Goal: Register for event/course

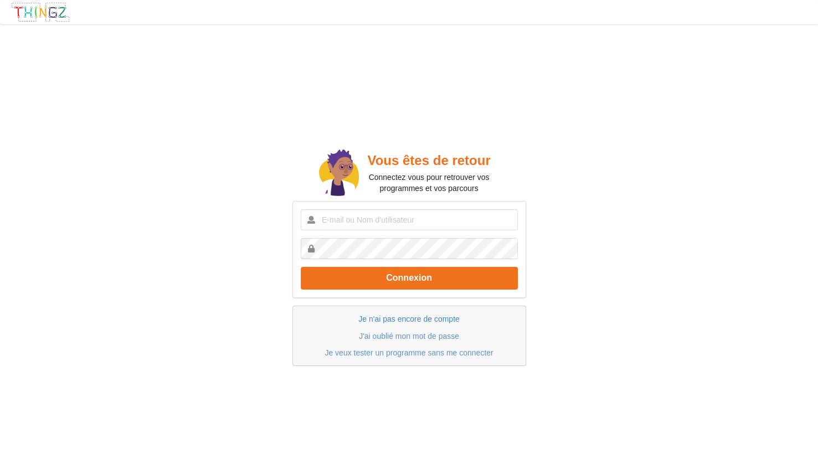
click at [370, 318] on link "Je n'ai pas encore de compte" at bounding box center [408, 318] width 101 height 9
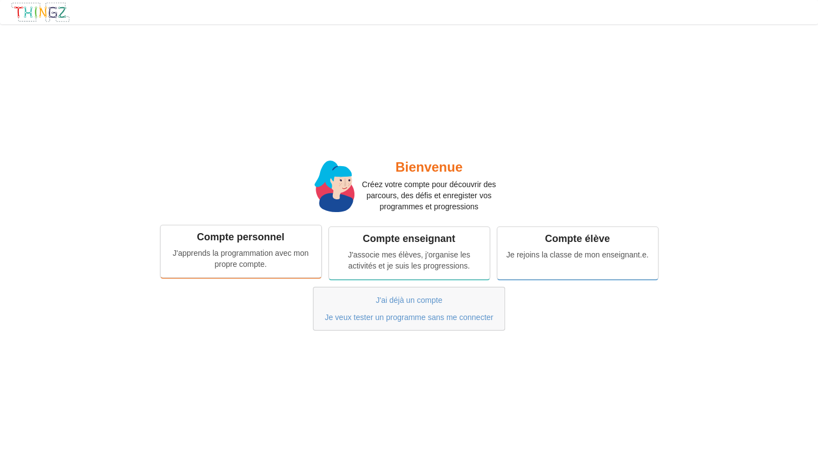
click at [228, 238] on div "Compte personnel" at bounding box center [240, 237] width 145 height 13
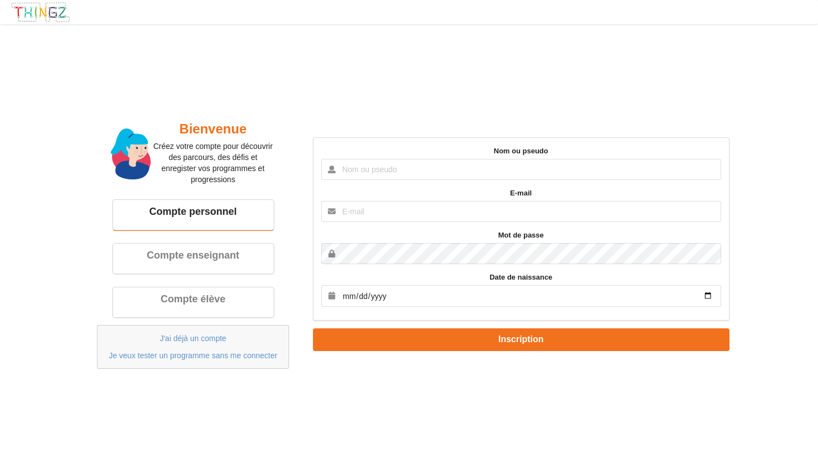
click at [363, 170] on input "text" at bounding box center [521, 169] width 400 height 21
type input "k"
type input "Kumi"
click at [362, 216] on input "text" at bounding box center [521, 211] width 400 height 21
type input "[EMAIL_ADDRESS][DOMAIN_NAME]"
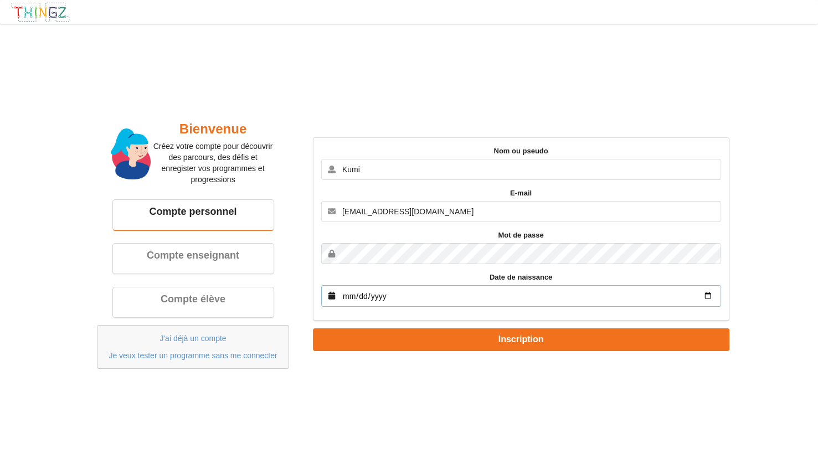
click at [361, 298] on input "date" at bounding box center [521, 296] width 400 height 22
click at [418, 298] on input "date" at bounding box center [521, 296] width 400 height 22
click at [357, 298] on input "date" at bounding box center [521, 296] width 400 height 22
click at [344, 294] on input "date" at bounding box center [521, 296] width 400 height 22
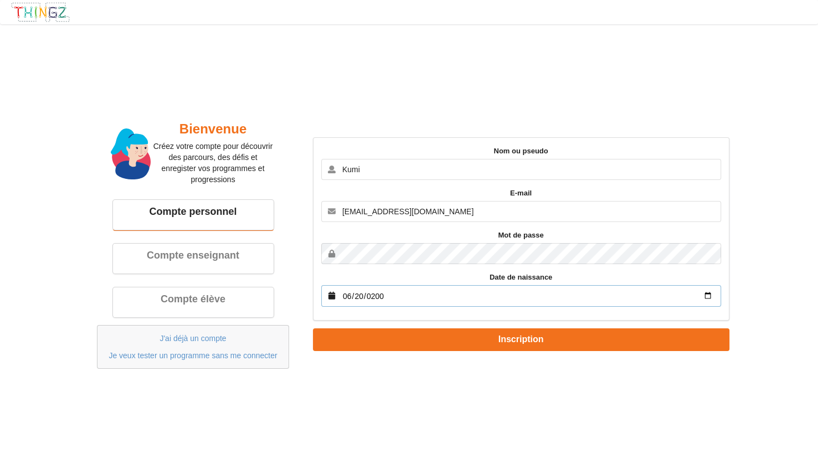
type input "[DATE]"
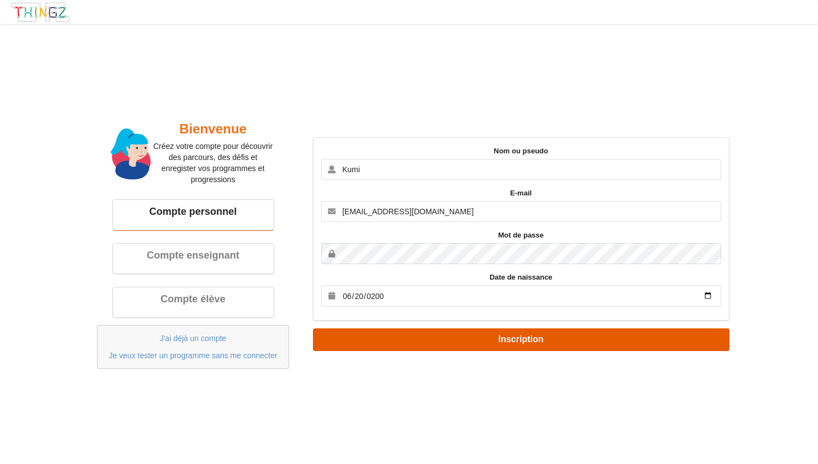
click at [380, 339] on button "Inscription" at bounding box center [521, 339] width 416 height 23
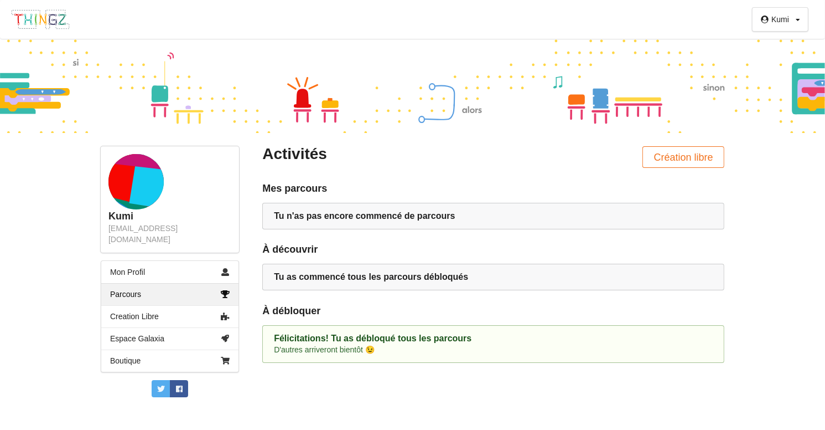
click at [684, 223] on div "Tu n'as pas encore commencé de parcours" at bounding box center [493, 216] width 462 height 27
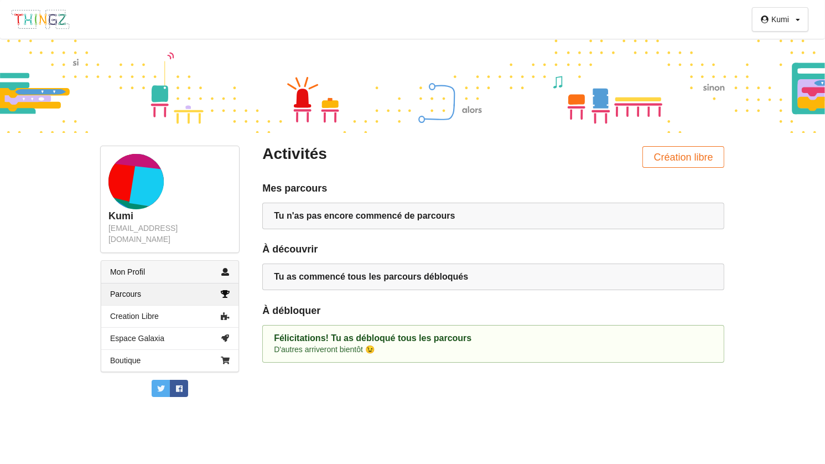
click at [127, 261] on link "Mon Profil" at bounding box center [169, 272] width 137 height 22
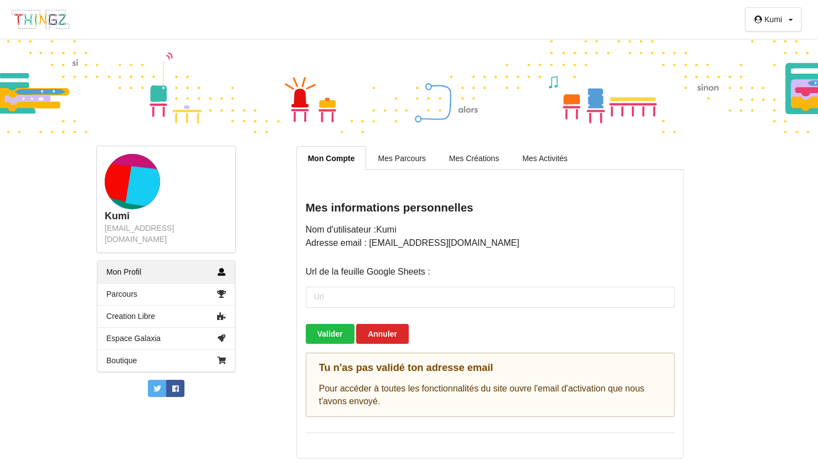
scroll to position [1, 0]
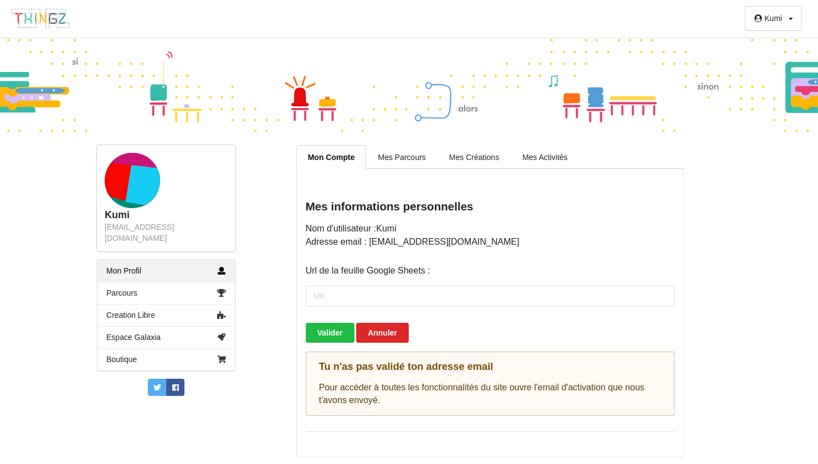
click at [809, 335] on div "Kumi Profil Déconnexion Kumi [EMAIL_ADDRESS][DOMAIN_NAME] Mon Profil Parcours C…" at bounding box center [409, 231] width 818 height 464
click at [54, 23] on img at bounding box center [41, 18] width 60 height 21
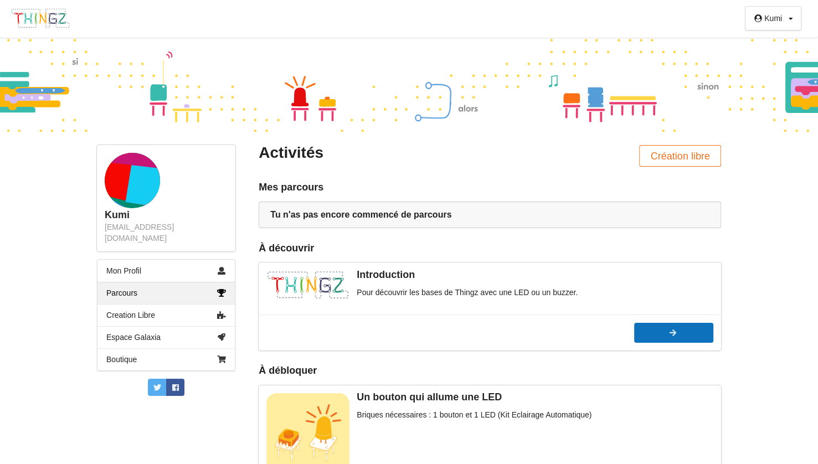
click at [671, 329] on icon at bounding box center [672, 333] width 9 height 8
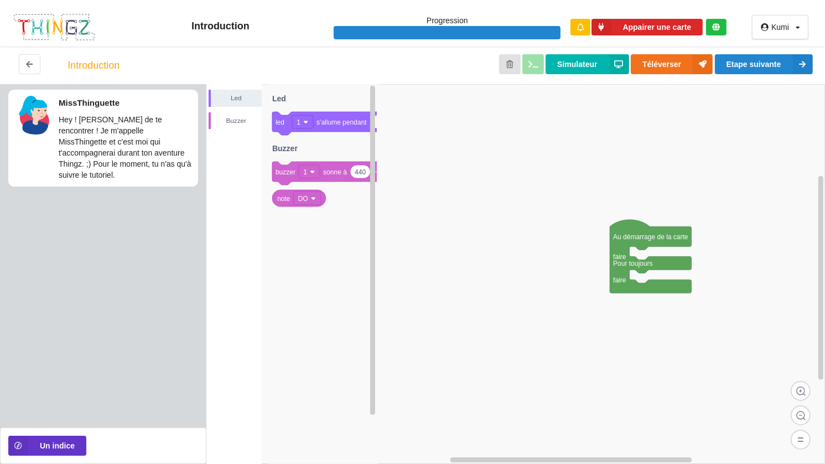
click at [150, 127] on p "Hey ! [PERSON_NAME] de te rencontrer ! Je m'appelle MissThingette et c'est moi …" at bounding box center [125, 147] width 133 height 66
click at [37, 64] on button at bounding box center [30, 64] width 22 height 20
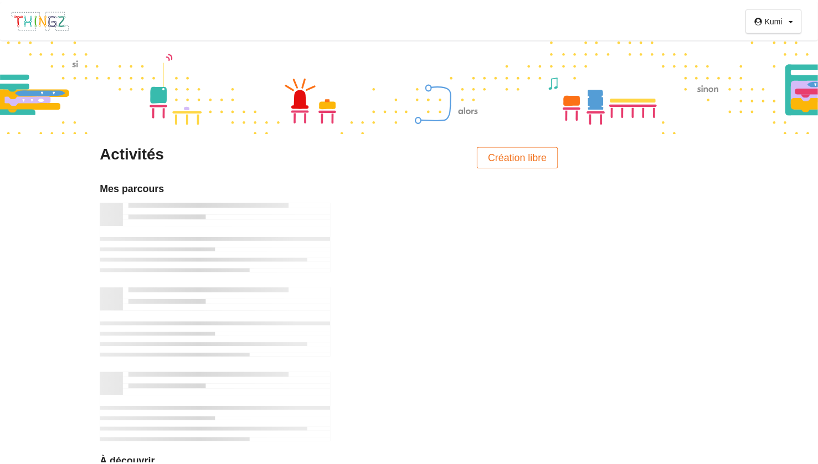
scroll to position [1, 0]
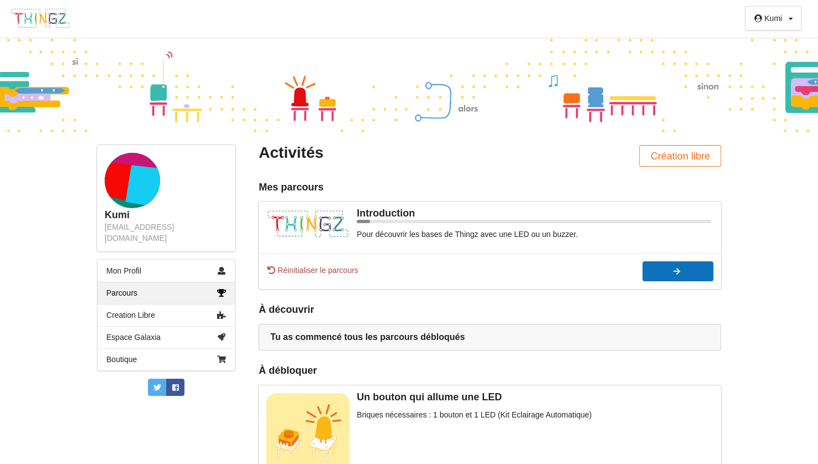
click at [671, 280] on button "Continuer" at bounding box center [677, 271] width 71 height 20
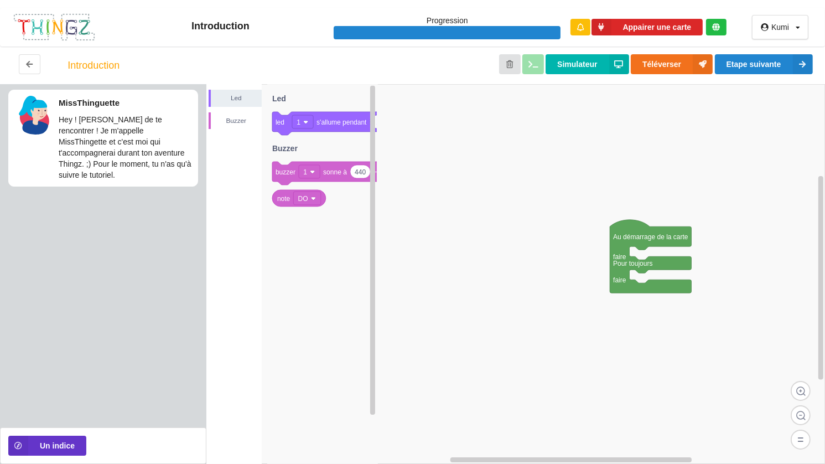
click at [115, 154] on p "Hey ! [PERSON_NAME] de te rencontrer ! Je m'appelle MissThingette et c'est moi …" at bounding box center [125, 147] width 133 height 66
click at [76, 444] on button "Un indice" at bounding box center [47, 446] width 78 height 20
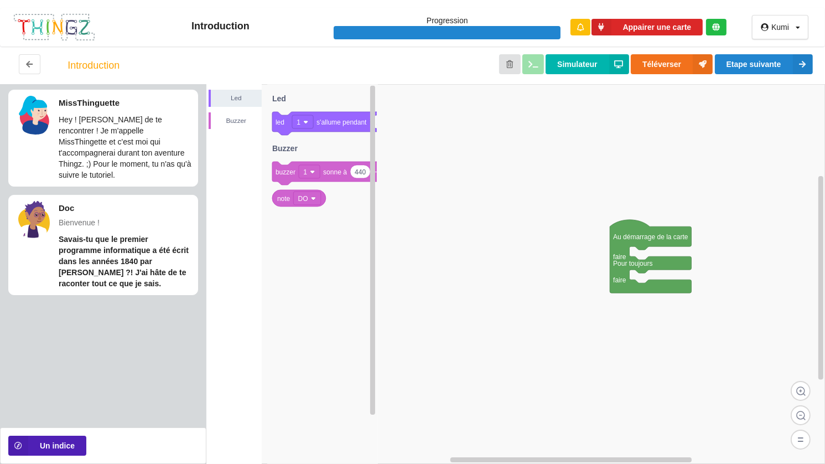
click at [54, 442] on button "Un indice" at bounding box center [47, 446] width 78 height 20
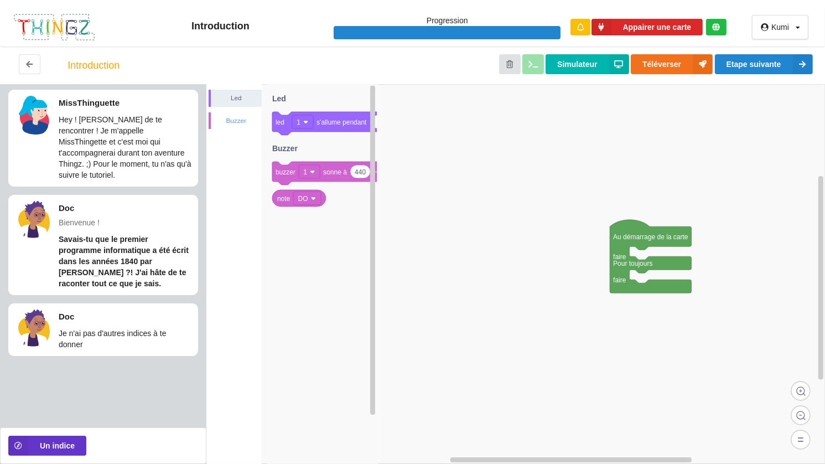
click at [245, 120] on div "Buzzer" at bounding box center [236, 120] width 51 height 11
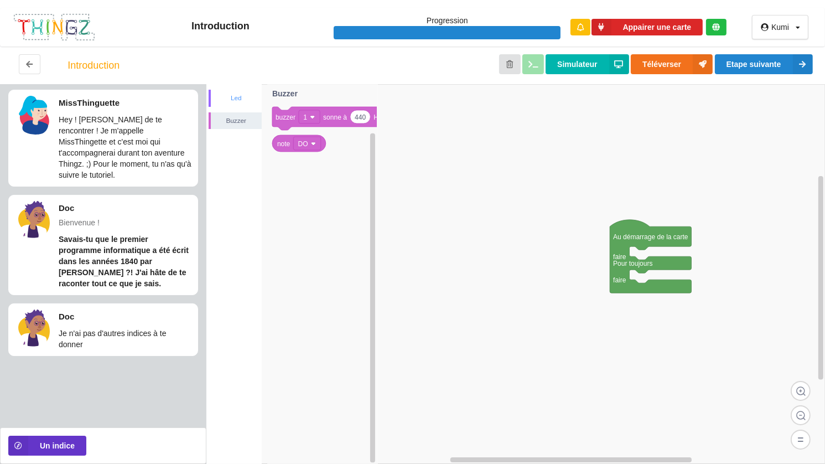
click at [236, 105] on div "Led" at bounding box center [235, 98] width 53 height 17
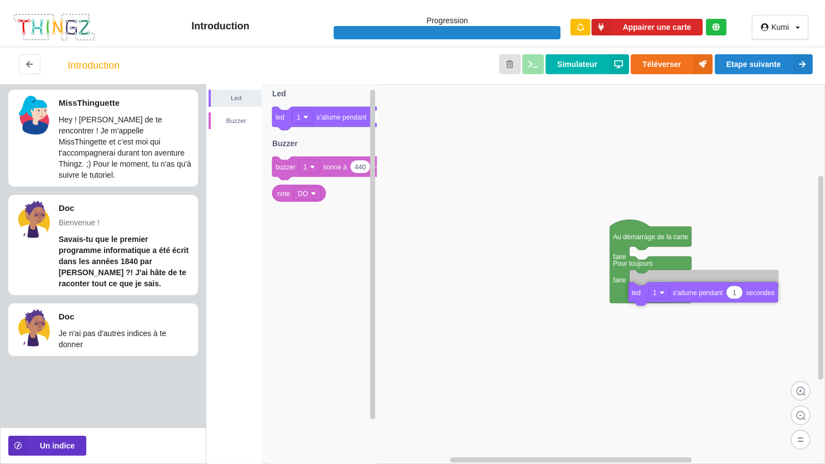
drag, startPoint x: 329, startPoint y: 108, endPoint x: 686, endPoint y: 282, distance: 397.3
click at [686, 282] on div "Led Buzzer Au démarrage de la carte faire Pour toujours faire 1 led 1 s'allume …" at bounding box center [515, 274] width 619 height 380
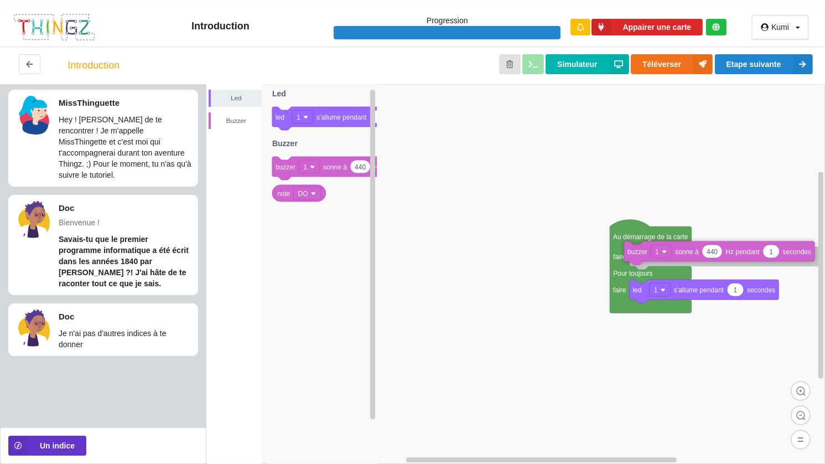
drag, startPoint x: 333, startPoint y: 169, endPoint x: 685, endPoint y: 254, distance: 362.1
click at [685, 254] on div "Led Buzzer Au démarrage de la carte faire Pour toujours faire 1 led 1 s'allume …" at bounding box center [515, 274] width 619 height 380
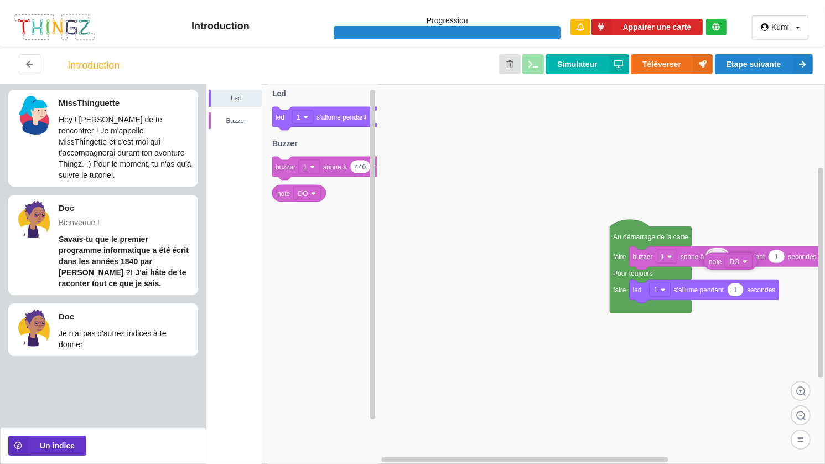
drag, startPoint x: 292, startPoint y: 197, endPoint x: 723, endPoint y: 265, distance: 437.1
click at [723, 265] on div "Led Buzzer Au démarrage de la carte faire Pour toujours faire 1 led 1 s'allume …" at bounding box center [515, 274] width 619 height 380
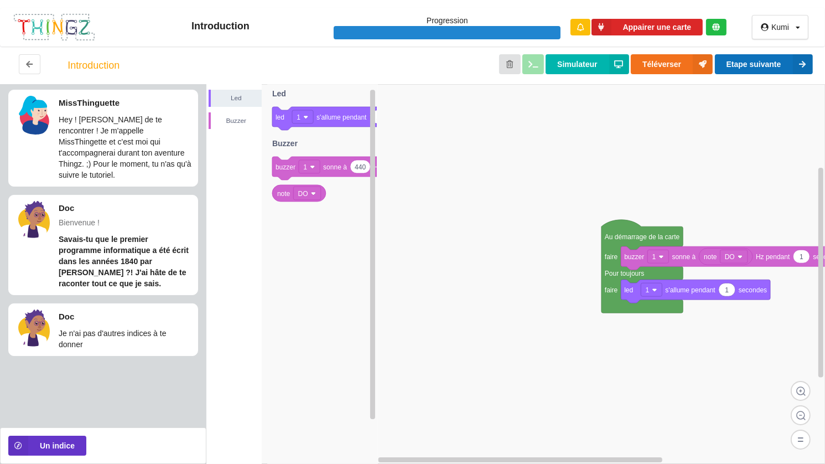
click at [732, 63] on button "Etape suivante" at bounding box center [764, 64] width 98 height 20
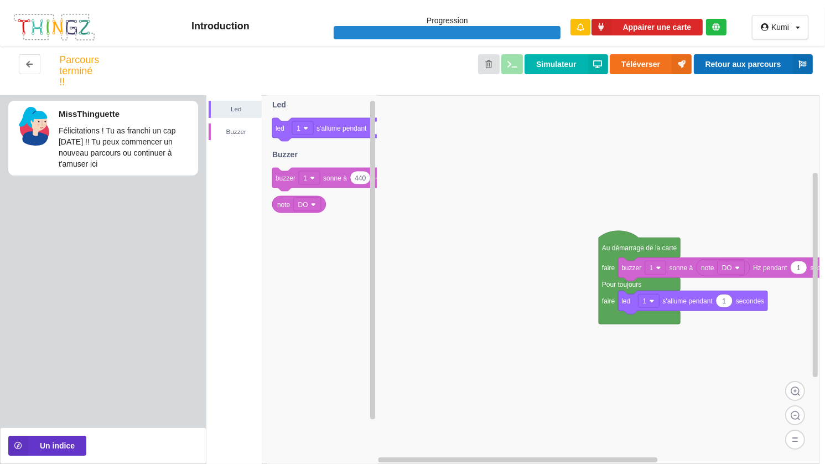
click at [742, 59] on button "Retour aux parcours" at bounding box center [753, 64] width 119 height 20
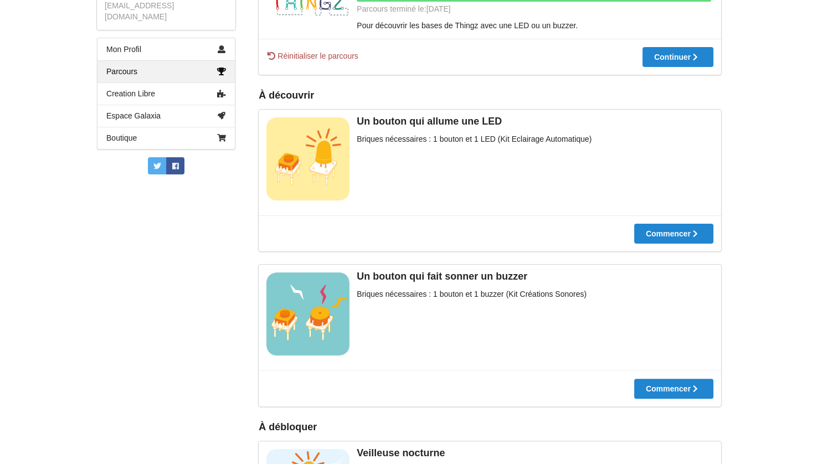
scroll to position [211, 0]
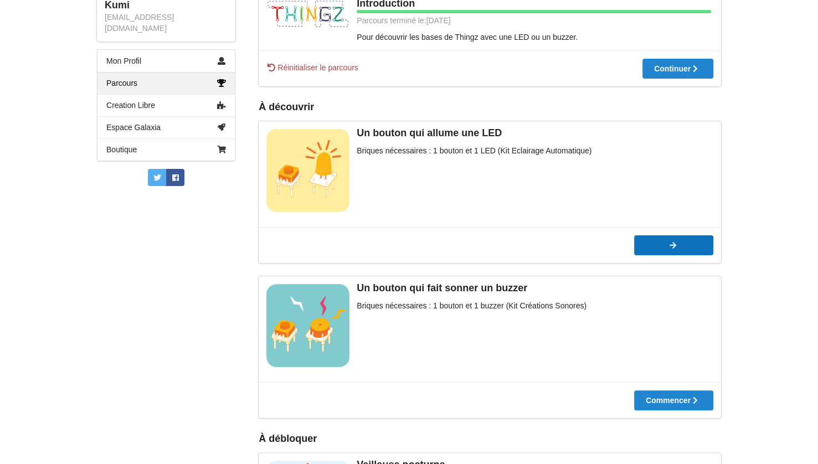
click at [565, 241] on icon at bounding box center [559, 245] width 9 height 8
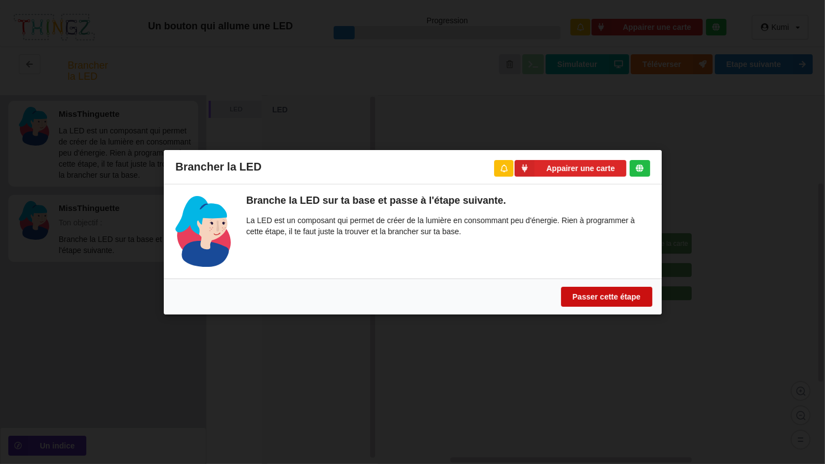
click at [632, 299] on button "Passer cette étape" at bounding box center [606, 296] width 91 height 20
click at [561, 286] on button "Passer cette étape" at bounding box center [606, 296] width 91 height 20
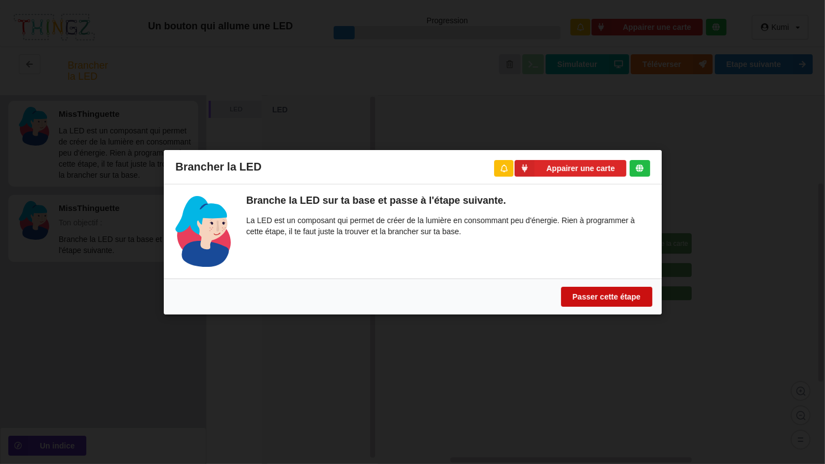
click at [561, 286] on button "Passer cette étape" at bounding box center [606, 296] width 91 height 20
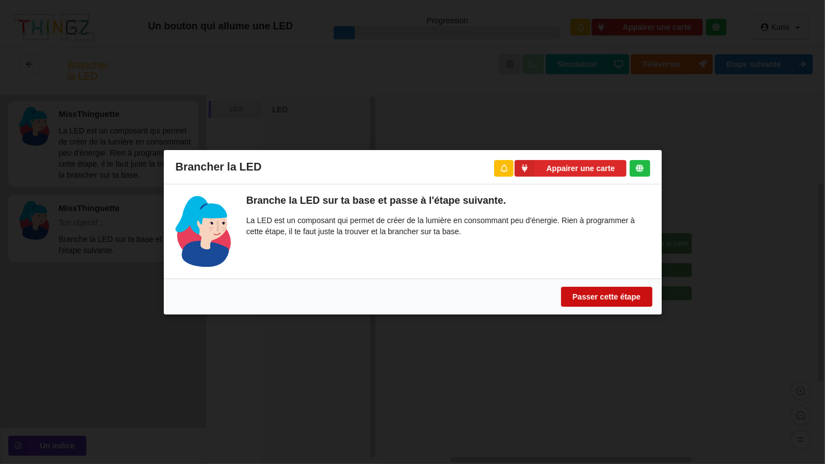
click at [561, 286] on button "Passer cette étape" at bounding box center [606, 296] width 91 height 20
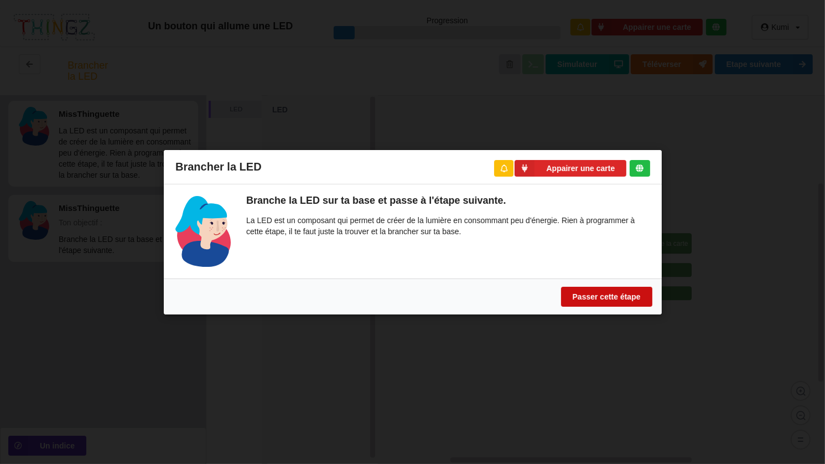
click at [561, 286] on button "Passer cette étape" at bounding box center [606, 296] width 91 height 20
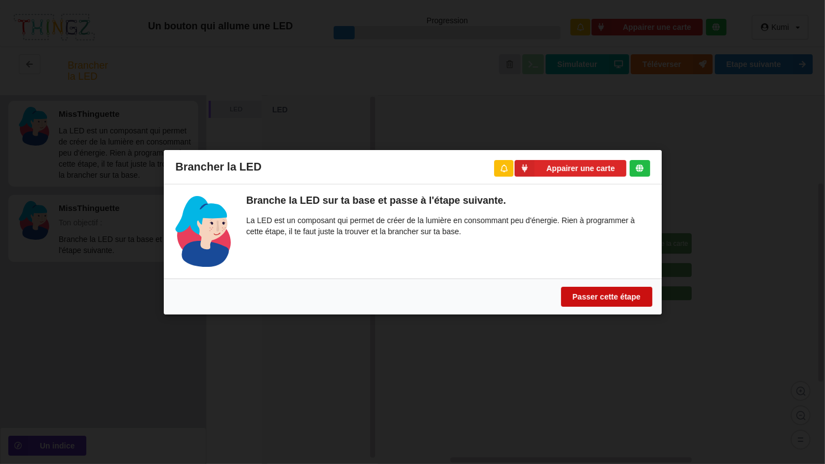
click at [561, 286] on button "Passer cette étape" at bounding box center [606, 296] width 91 height 20
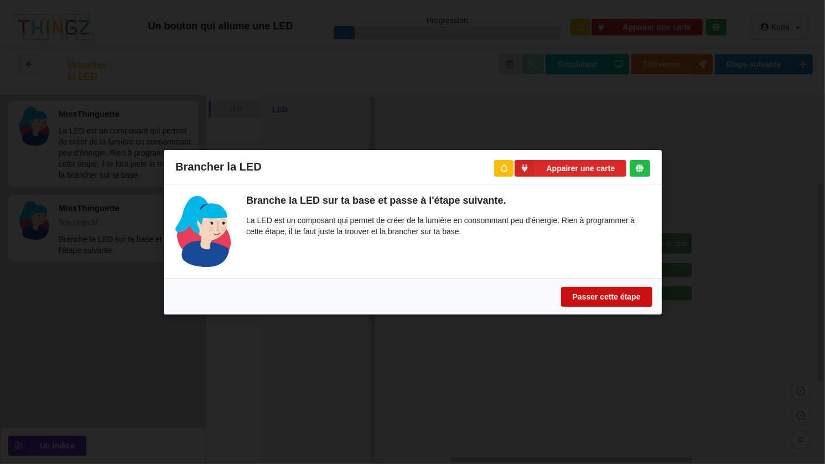
click at [561, 286] on button "Passer cette étape" at bounding box center [606, 296] width 91 height 20
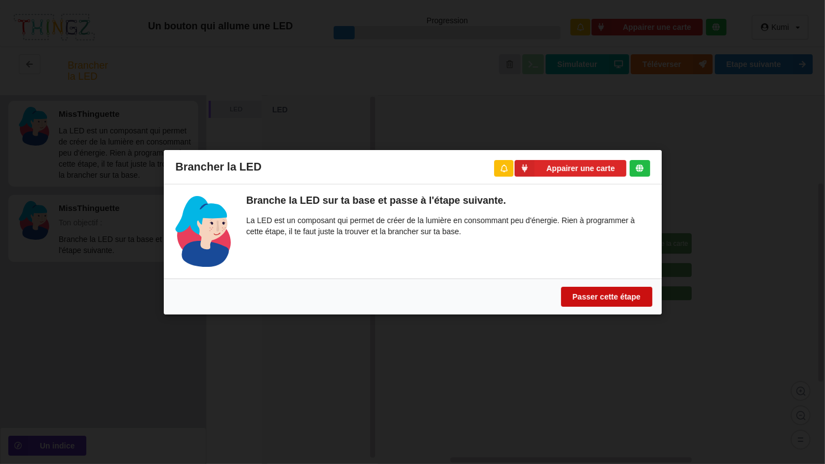
click at [561, 286] on button "Passer cette étape" at bounding box center [606, 296] width 91 height 20
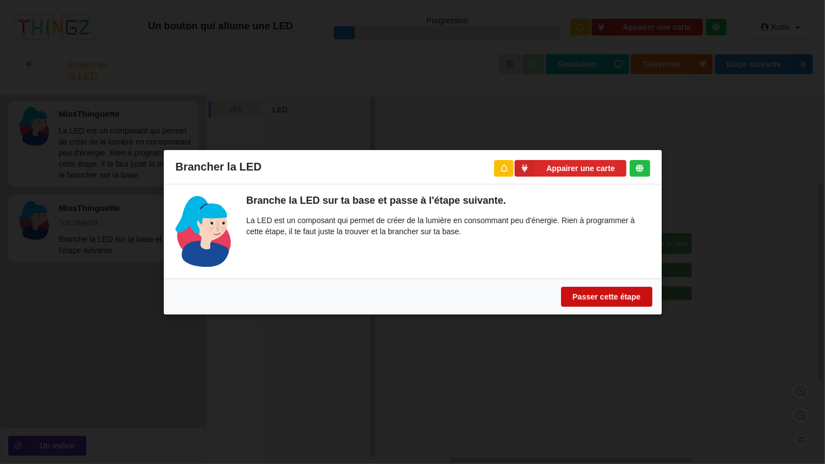
click at [561, 286] on button "Passer cette étape" at bounding box center [606, 296] width 91 height 20
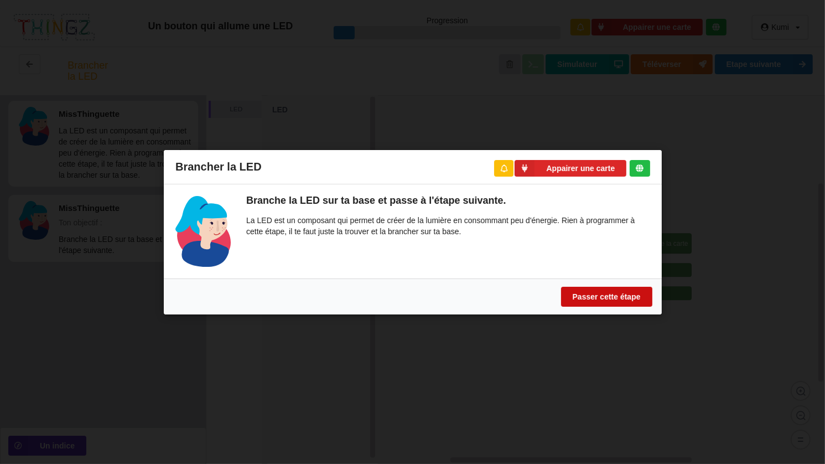
click at [561, 286] on button "Passer cette étape" at bounding box center [606, 296] width 91 height 20
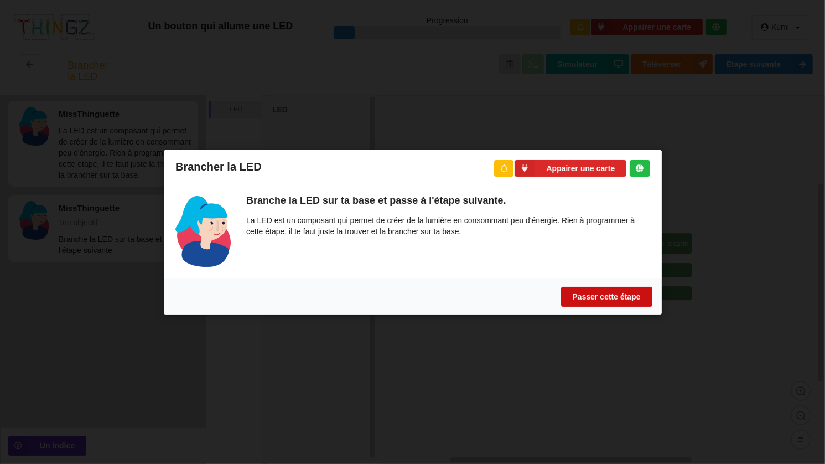
click at [561, 286] on button "Passer cette étape" at bounding box center [606, 296] width 91 height 20
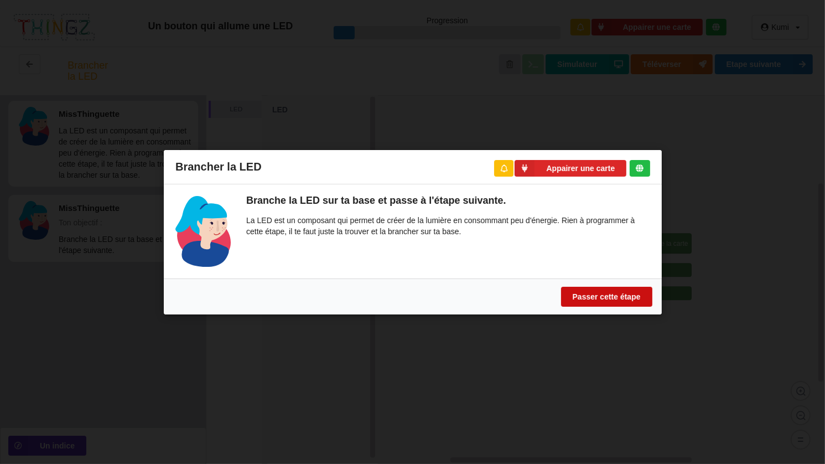
click at [561, 286] on button "Passer cette étape" at bounding box center [606, 296] width 91 height 20
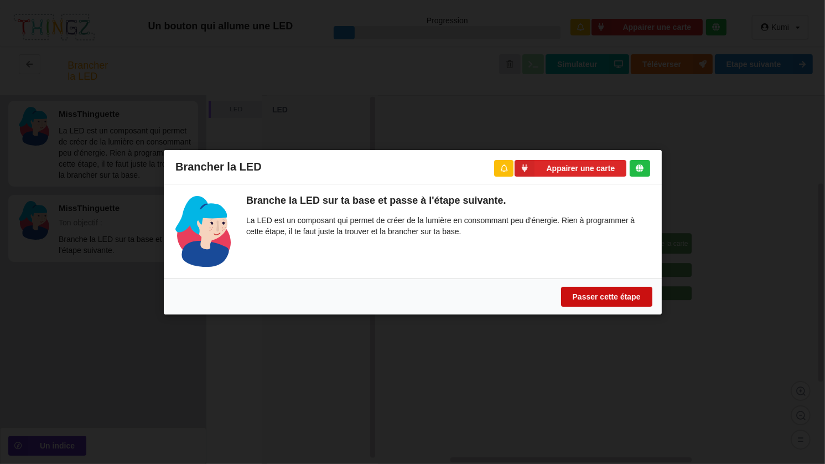
click at [561, 286] on button "Passer cette étape" at bounding box center [606, 296] width 91 height 20
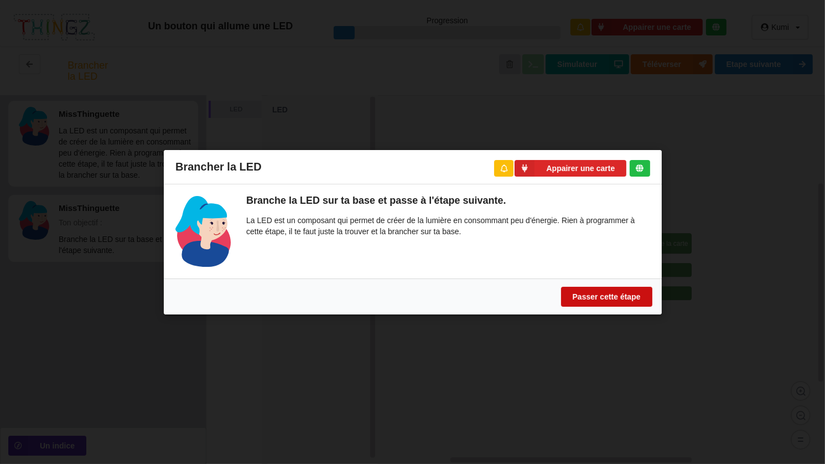
click at [561, 286] on button "Passer cette étape" at bounding box center [606, 296] width 91 height 20
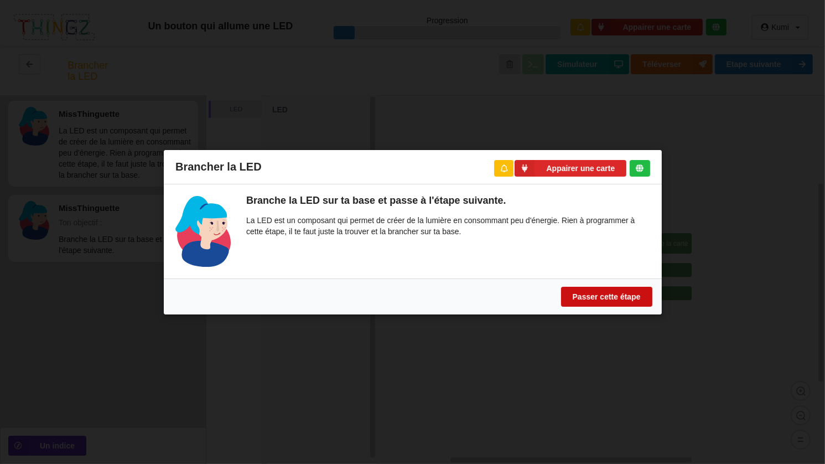
click at [561, 286] on button "Passer cette étape" at bounding box center [606, 296] width 91 height 20
click at [629, 292] on button "Passer cette étape" at bounding box center [606, 296] width 91 height 20
click at [561, 286] on button "Passer cette étape" at bounding box center [606, 296] width 91 height 20
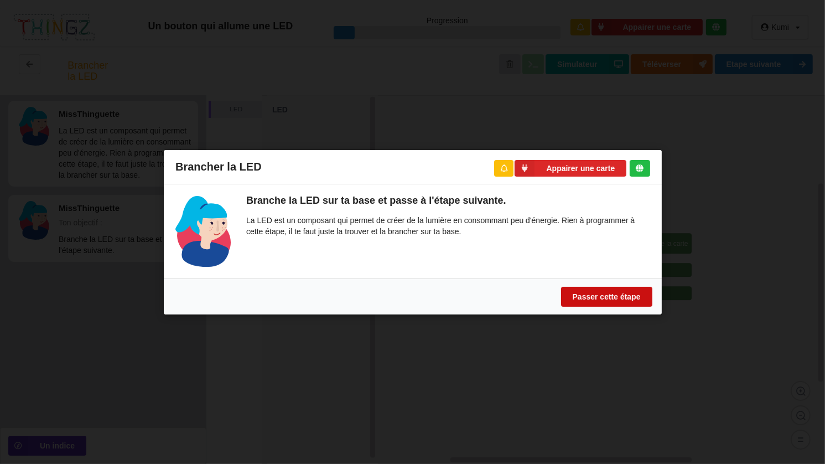
click at [561, 286] on button "Passer cette étape" at bounding box center [606, 296] width 91 height 20
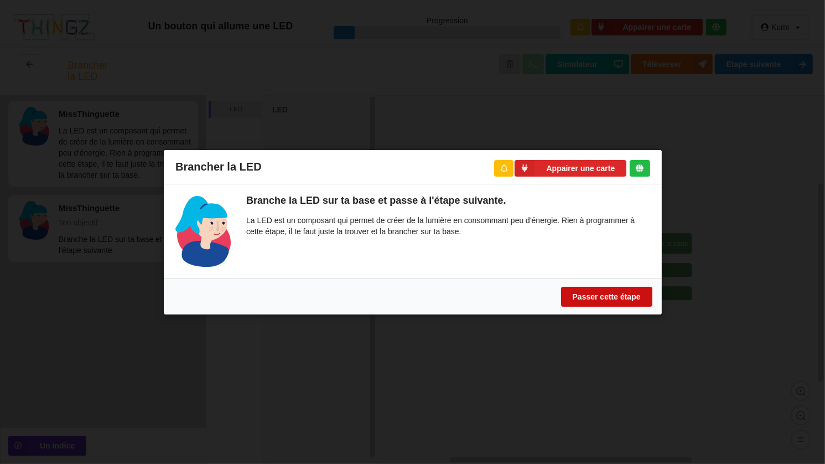
click at [561, 286] on button "Passer cette étape" at bounding box center [606, 296] width 91 height 20
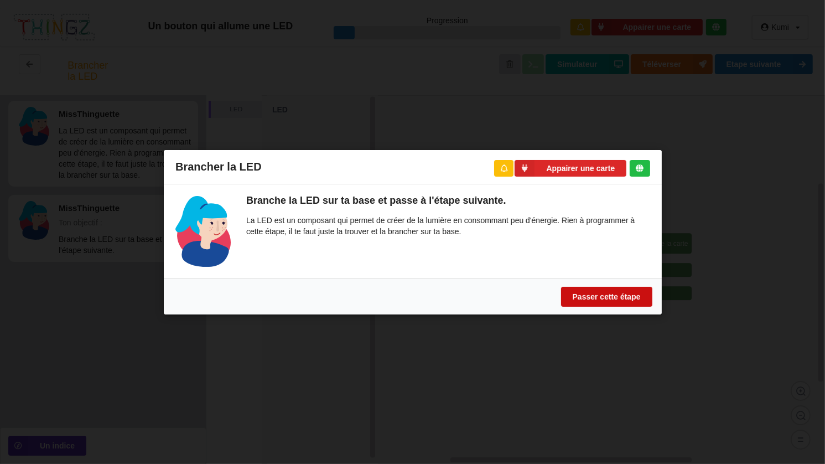
click at [561, 286] on button "Passer cette étape" at bounding box center [606, 296] width 91 height 20
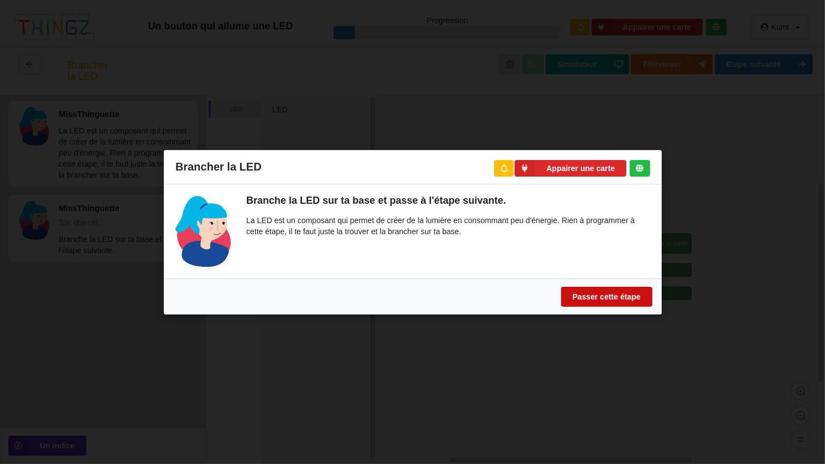
click at [561, 286] on button "Passer cette étape" at bounding box center [606, 296] width 91 height 20
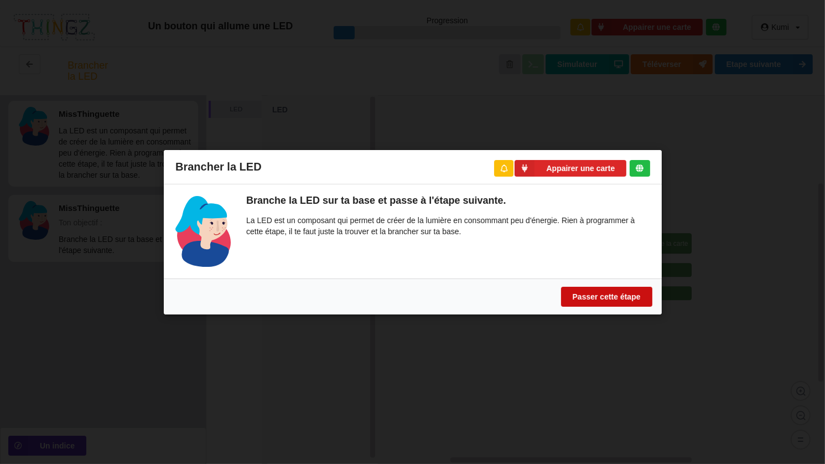
click at [561, 286] on button "Passer cette étape" at bounding box center [606, 296] width 91 height 20
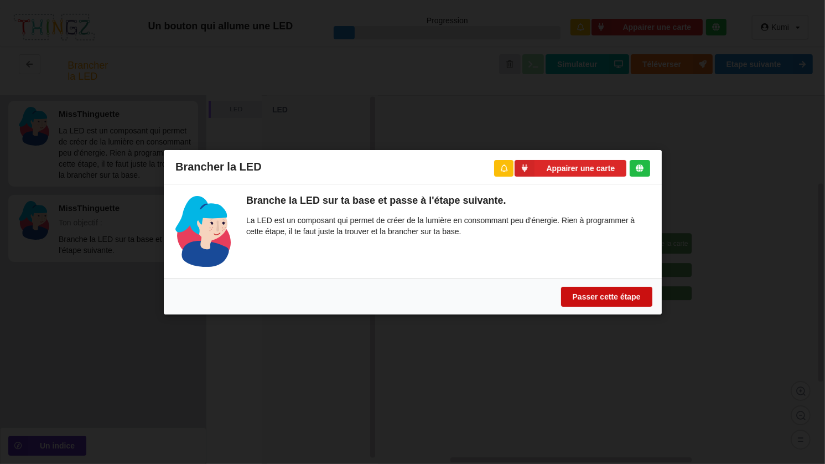
click at [561, 286] on button "Passer cette étape" at bounding box center [606, 296] width 91 height 20
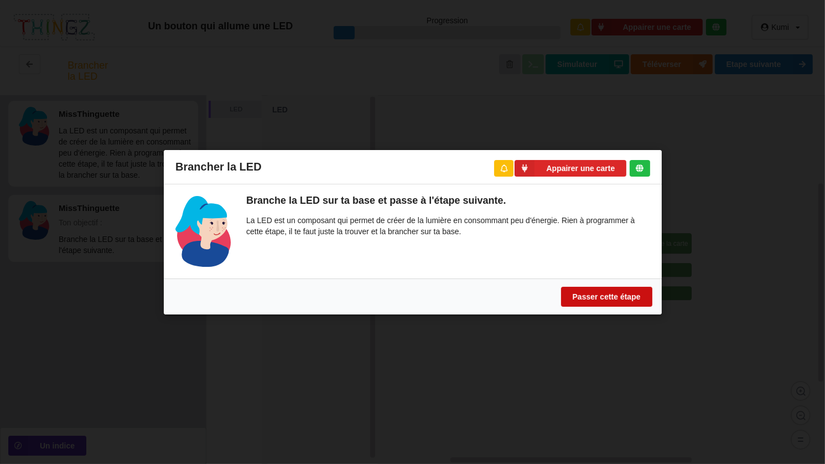
click at [561, 286] on button "Passer cette étape" at bounding box center [606, 296] width 91 height 20
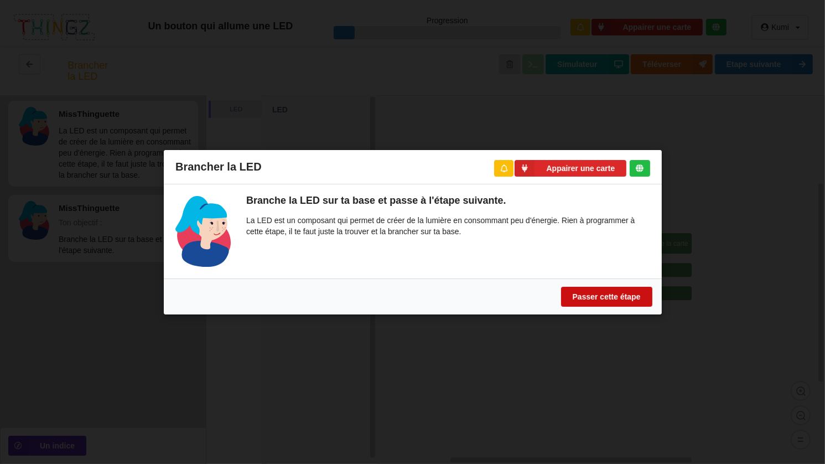
click at [561, 286] on button "Passer cette étape" at bounding box center [606, 296] width 91 height 20
click at [614, 288] on button "Passer cette étape" at bounding box center [606, 296] width 91 height 20
click at [561, 286] on button "Passer cette étape" at bounding box center [606, 296] width 91 height 20
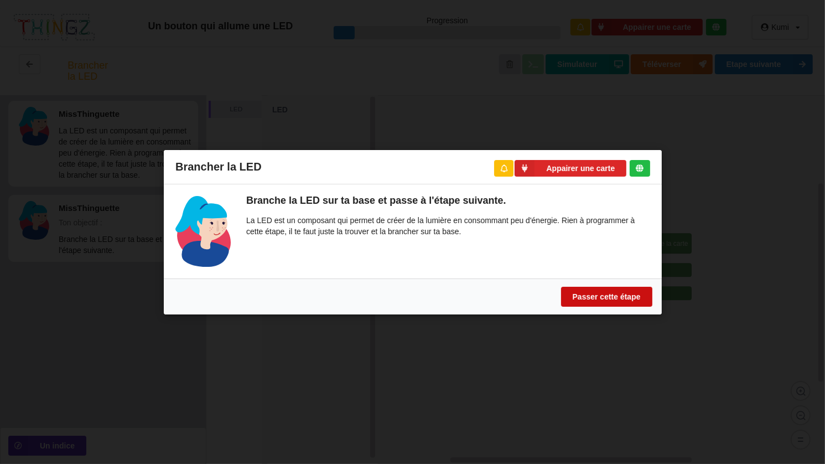
click at [561, 286] on button "Passer cette étape" at bounding box center [606, 296] width 91 height 20
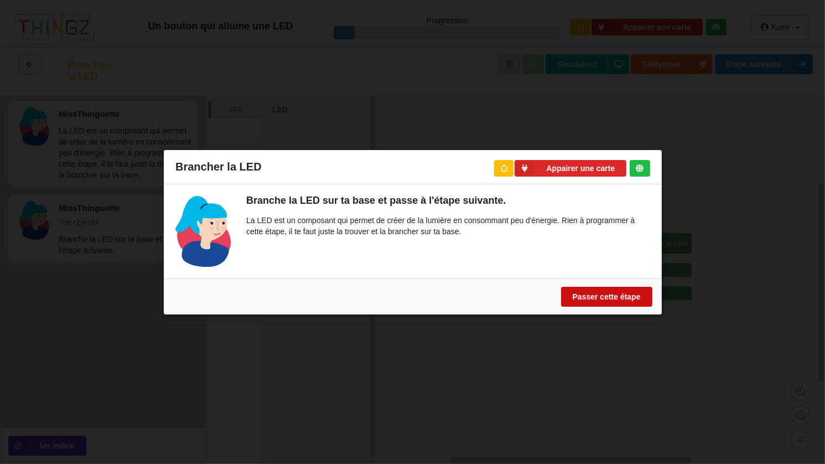
click at [561, 286] on button "Passer cette étape" at bounding box center [606, 296] width 91 height 20
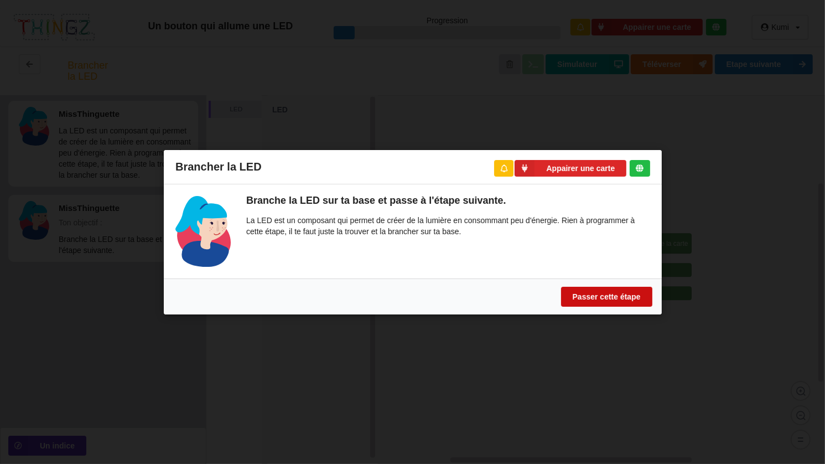
click at [561, 286] on button "Passer cette étape" at bounding box center [606, 296] width 91 height 20
click at [601, 292] on button "Passer cette étape" at bounding box center [606, 296] width 91 height 20
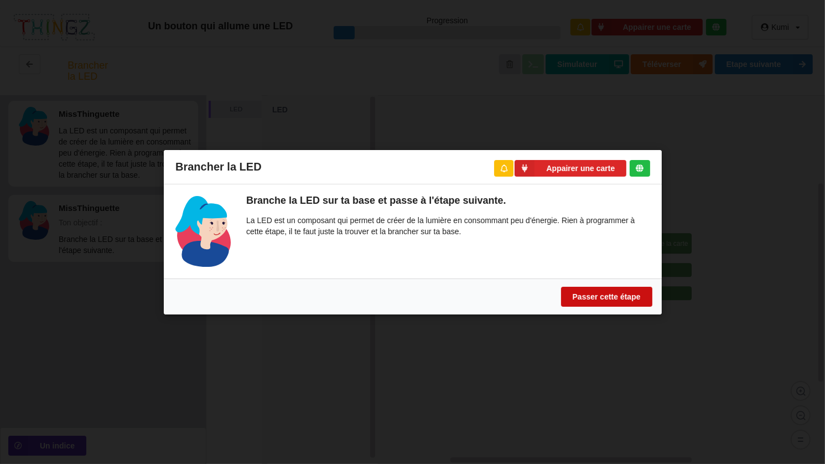
click at [602, 297] on button "Passer cette étape" at bounding box center [606, 296] width 91 height 20
click at [584, 301] on button "Passer cette étape" at bounding box center [606, 296] width 91 height 20
click at [791, 178] on div "Brancher la LED Appairer une carte Branche la LED sur ta base et passe à l'étap…" at bounding box center [412, 232] width 825 height 464
click at [613, 296] on button "Passer cette étape" at bounding box center [606, 296] width 91 height 20
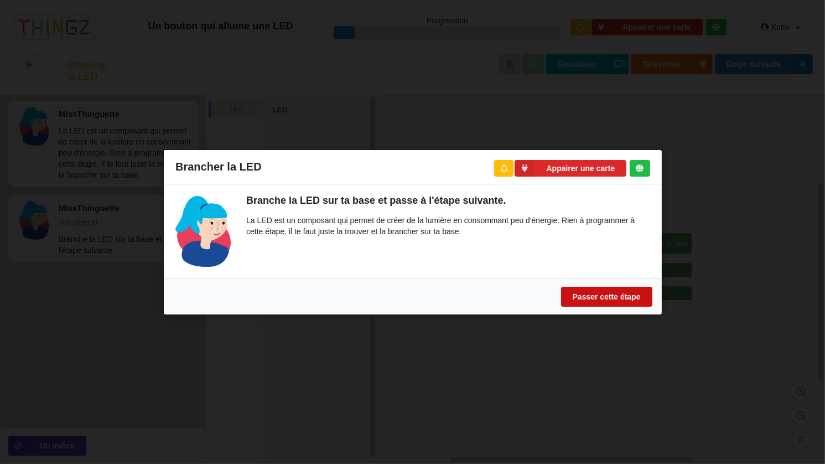
click at [613, 296] on button "Passer cette étape" at bounding box center [606, 296] width 91 height 20
click at [458, 91] on div "Brancher la LED Appairer une carte Branche la LED sur ta base et passe à l'étap…" at bounding box center [412, 232] width 825 height 464
click at [553, 161] on button "Appairer une carte" at bounding box center [571, 167] width 112 height 17
click at [373, 21] on div "Brancher la LED Appairer une carte Branche la LED sur ta base et passe à l'étap…" at bounding box center [412, 232] width 825 height 464
